Goal: Navigation & Orientation: Find specific page/section

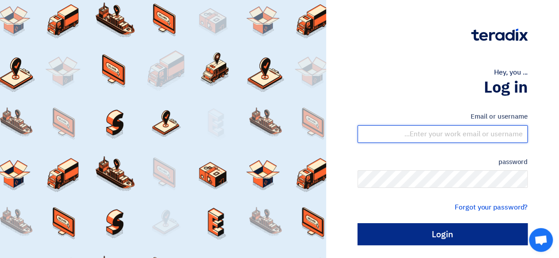
type input "[EMAIL_ADDRESS][DOMAIN_NAME]"
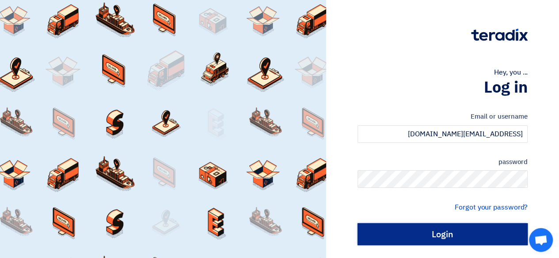
click at [411, 239] on input "Login" at bounding box center [442, 235] width 170 height 22
type input "Sign in"
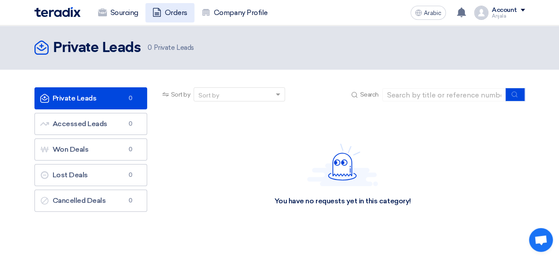
click at [174, 12] on font "Orders" at bounding box center [176, 12] width 23 height 8
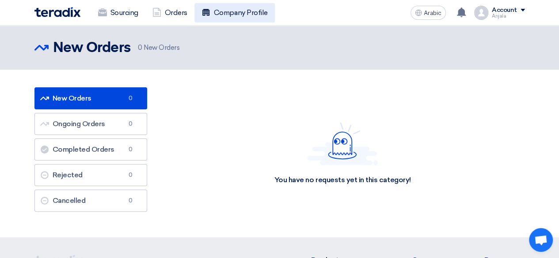
click at [242, 12] on font "Company Profile" at bounding box center [241, 12] width 54 height 8
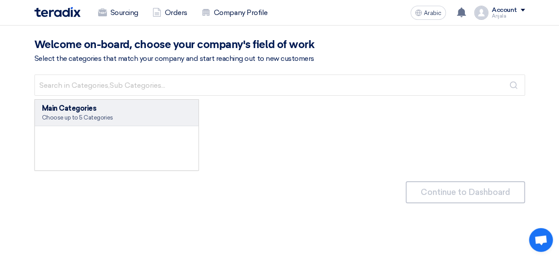
click at [102, 118] on font "Choose up to 5 Categories" at bounding box center [77, 117] width 71 height 7
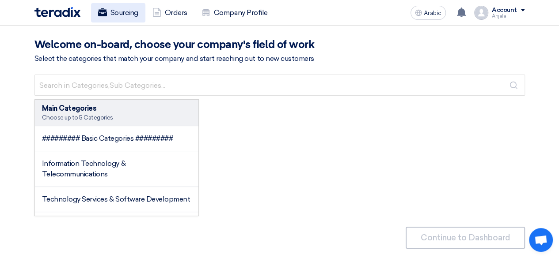
click at [128, 11] on font "Sourcing" at bounding box center [124, 12] width 28 height 8
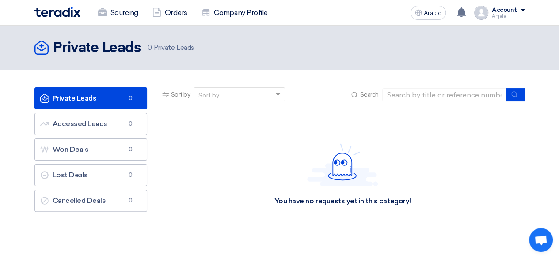
click at [503, 14] on font "Anjala" at bounding box center [499, 16] width 14 height 6
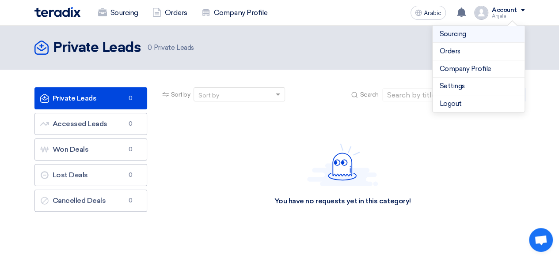
click at [457, 36] on font "Sourcing" at bounding box center [452, 34] width 27 height 8
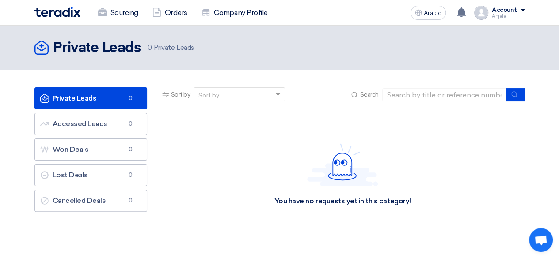
click at [41, 49] on icon "Private Leads" at bounding box center [41, 48] width 14 height 14
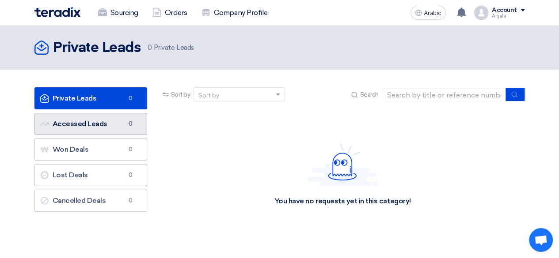
click at [83, 130] on link "Accessed Leads Accessed Leads 0" at bounding box center [90, 124] width 113 height 22
